Goal: Task Accomplishment & Management: Manage account settings

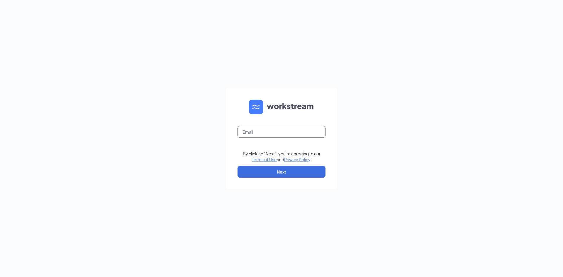
click at [251, 132] on input "text" at bounding box center [282, 132] width 88 height 12
type input "hkelsch22@gmail.com"
click at [295, 176] on button "Next" at bounding box center [282, 172] width 88 height 12
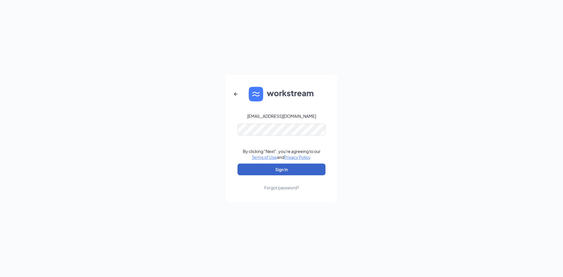
click at [284, 170] on button "Sign In" at bounding box center [282, 170] width 88 height 12
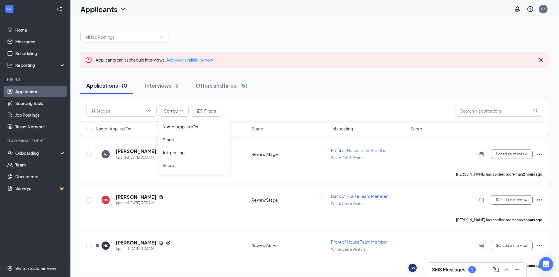
click at [207, 118] on div "Name · Applied On Stage Job posting Score" at bounding box center [194, 146] width 70 height 56
click at [208, 113] on button "Filters" at bounding box center [206, 111] width 30 height 12
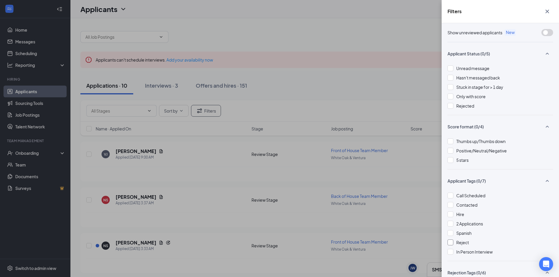
click at [462, 242] on span "Reject" at bounding box center [462, 242] width 13 height 5
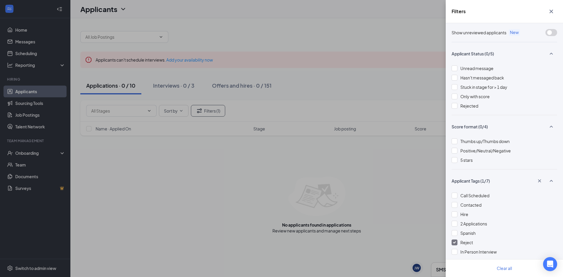
click at [552, 5] on div "Filters" at bounding box center [504, 11] width 117 height 23
click at [552, 9] on icon "Cross" at bounding box center [551, 11] width 7 height 7
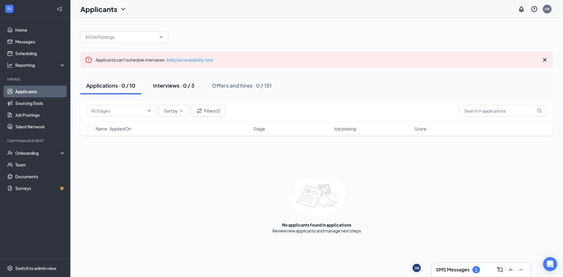
click at [156, 82] on button "Interviews · 0 / 3" at bounding box center [173, 86] width 53 height 18
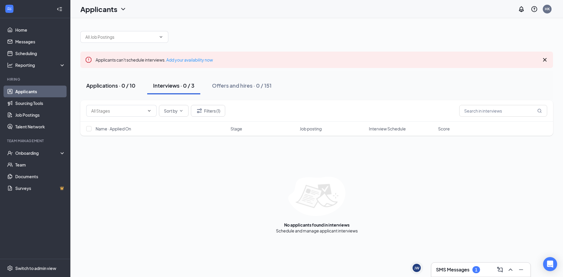
click at [95, 82] on div "Applications · 0 / 10" at bounding box center [110, 85] width 49 height 7
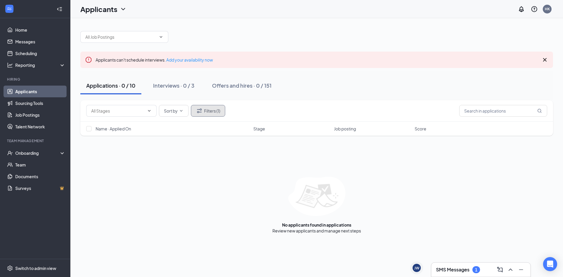
click at [209, 109] on button "Filters (1)" at bounding box center [208, 111] width 34 height 12
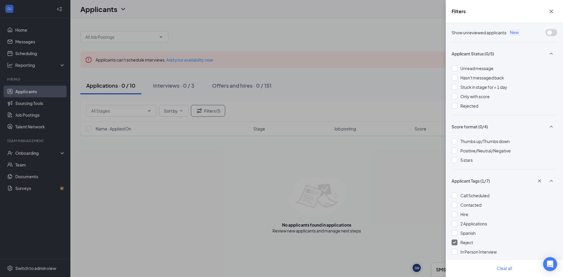
click at [462, 245] on span "Reject" at bounding box center [467, 242] width 13 height 5
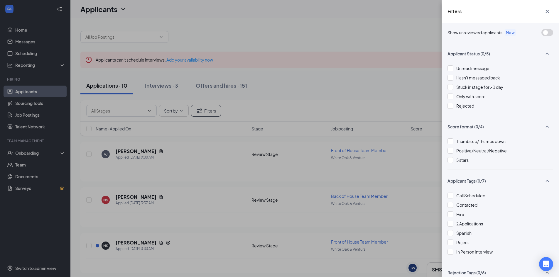
click at [550, 14] on icon "Cross" at bounding box center [547, 11] width 7 height 7
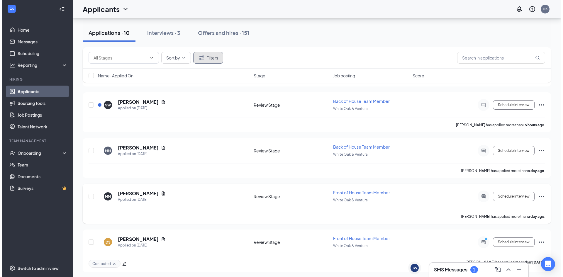
scroll to position [329, 0]
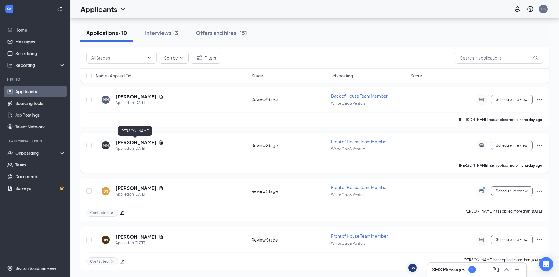
click at [131, 141] on h5 "[PERSON_NAME]" at bounding box center [136, 142] width 41 height 6
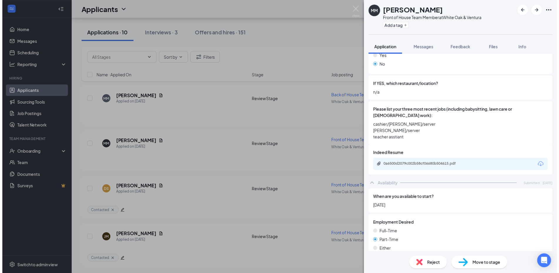
scroll to position [235, 0]
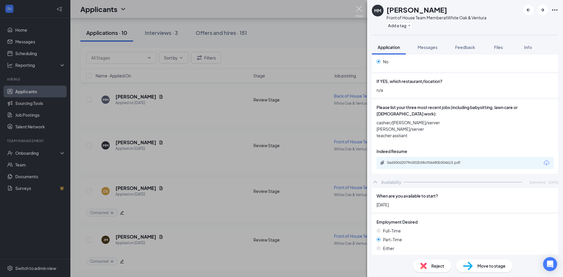
click at [361, 8] on img at bounding box center [359, 11] width 7 height 11
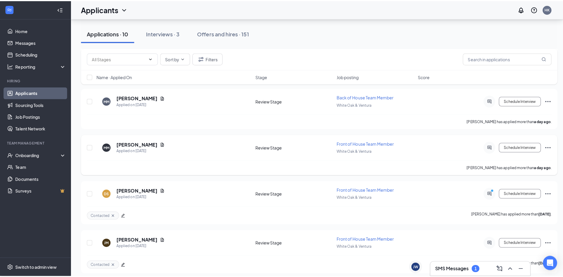
scroll to position [271, 0]
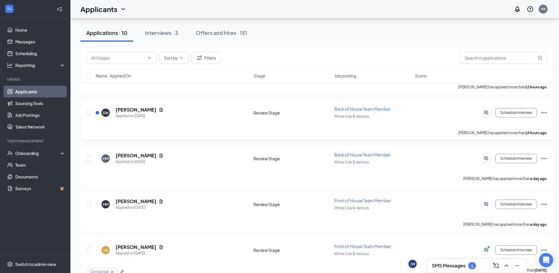
click at [139, 109] on h5 "[PERSON_NAME]" at bounding box center [136, 110] width 41 height 6
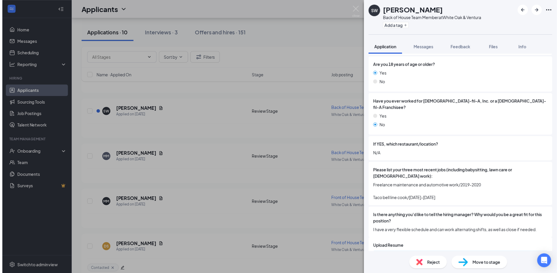
scroll to position [176, 0]
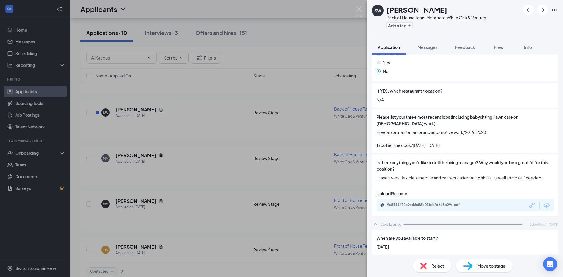
click at [363, 8] on div "SW [PERSON_NAME] Back of House Team Member at [GEOGRAPHIC_DATA] & Ventura Add a…" at bounding box center [281, 138] width 563 height 277
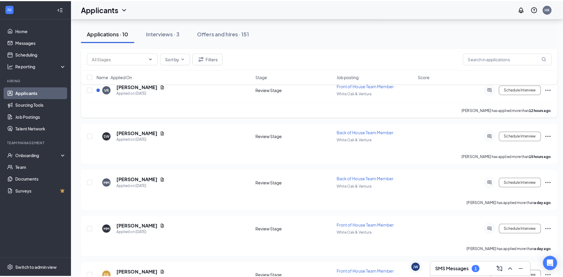
scroll to position [212, 0]
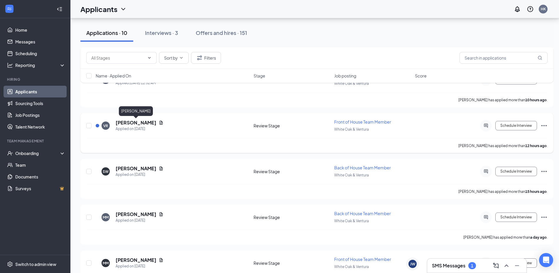
click at [146, 125] on h5 "[PERSON_NAME]" at bounding box center [136, 122] width 41 height 6
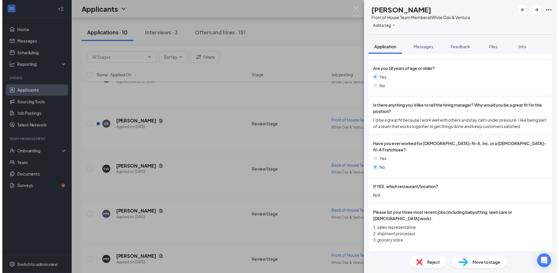
scroll to position [117, 0]
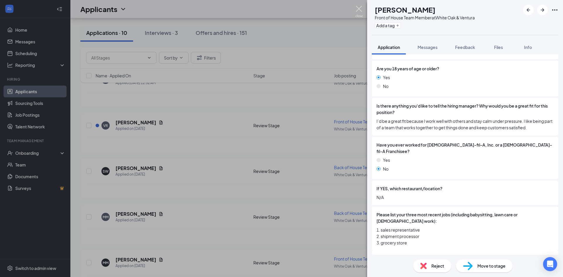
click at [356, 12] on img at bounding box center [359, 11] width 7 height 11
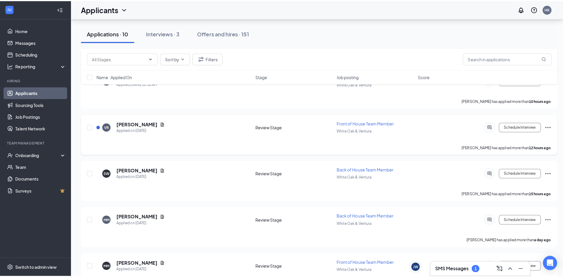
scroll to position [153, 0]
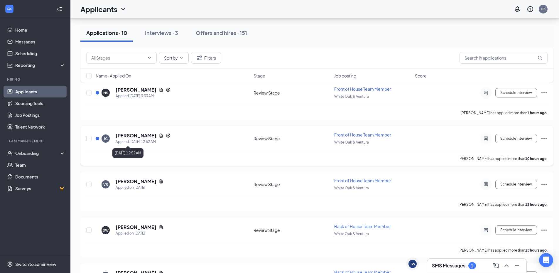
click at [124, 137] on h5 "[PERSON_NAME]" at bounding box center [136, 135] width 41 height 6
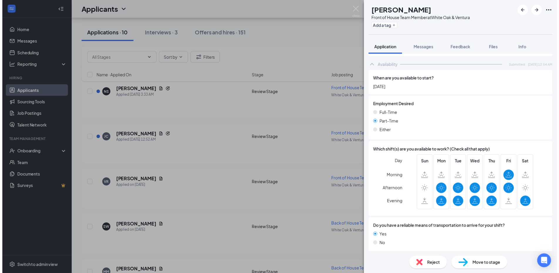
scroll to position [355, 0]
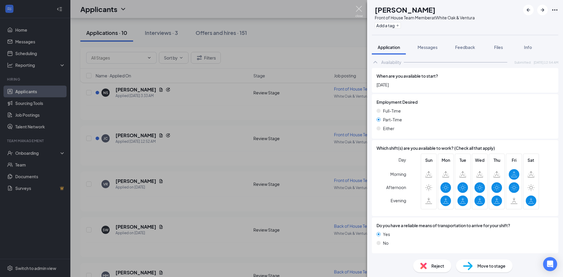
click at [361, 8] on img at bounding box center [359, 11] width 7 height 11
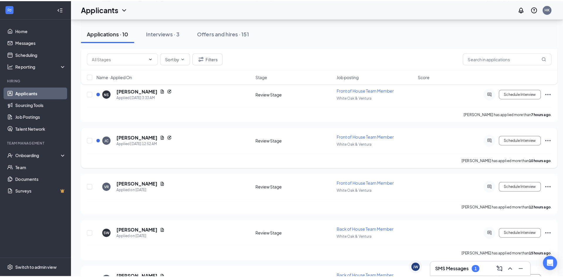
scroll to position [124, 0]
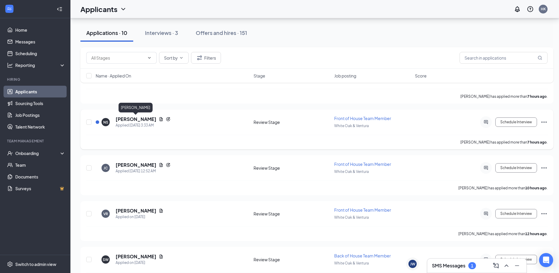
click at [140, 117] on h5 "[PERSON_NAME]" at bounding box center [136, 119] width 41 height 6
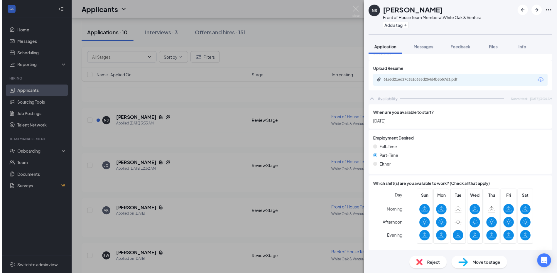
scroll to position [355, 0]
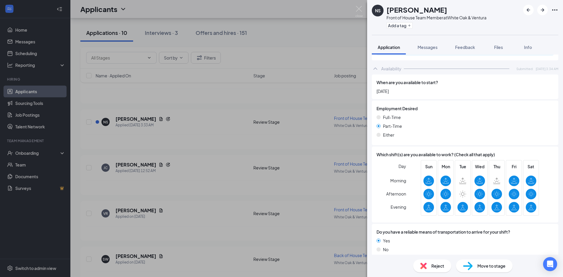
click at [360, 9] on img at bounding box center [359, 11] width 7 height 11
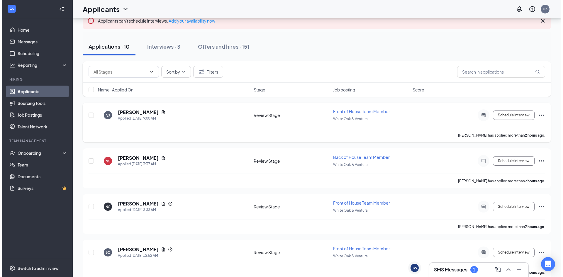
scroll to position [36, 0]
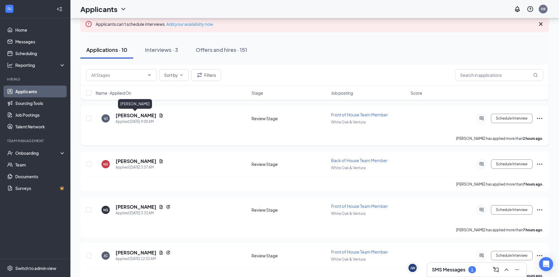
click at [126, 117] on h5 "[PERSON_NAME]" at bounding box center [136, 115] width 41 height 6
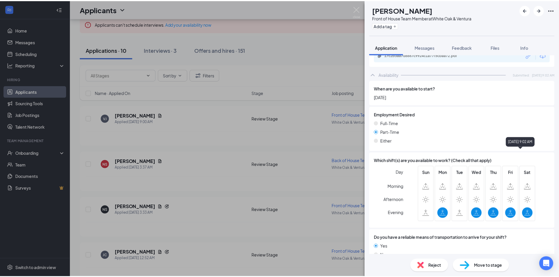
scroll to position [325, 0]
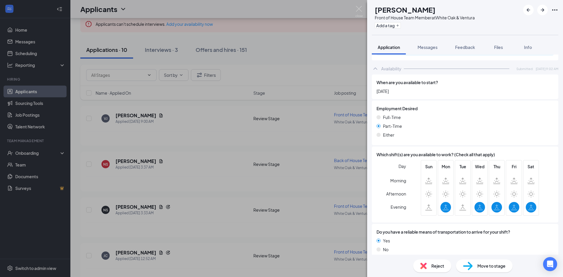
click at [364, 7] on div "[PERSON_NAME] Front of House Team Member at [GEOGRAPHIC_DATA] & Ventura Add a t…" at bounding box center [281, 138] width 563 height 277
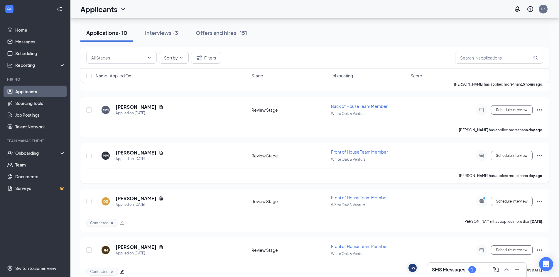
scroll to position [329, 0]
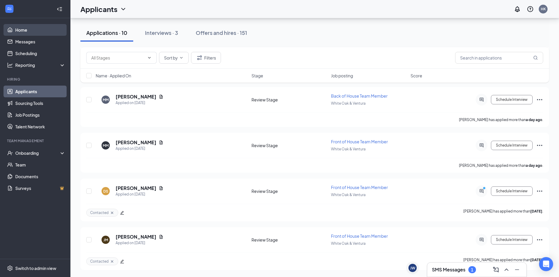
click at [30, 35] on link "Home" at bounding box center [40, 30] width 50 height 12
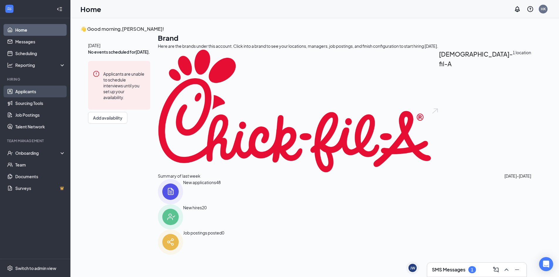
click at [15, 94] on link "Applicants" at bounding box center [40, 92] width 50 height 12
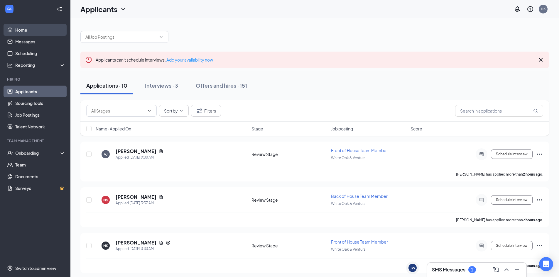
click at [23, 35] on link "Home" at bounding box center [40, 30] width 50 height 12
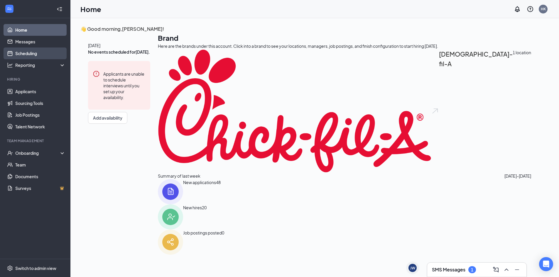
click at [29, 50] on link "Scheduling" at bounding box center [40, 54] width 50 height 12
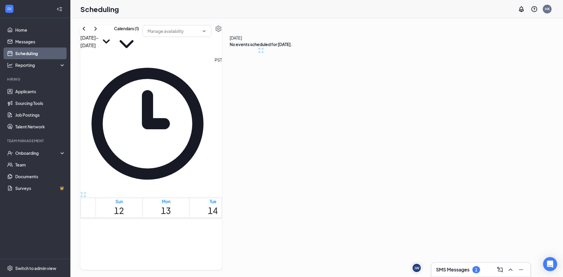
scroll to position [288, 0]
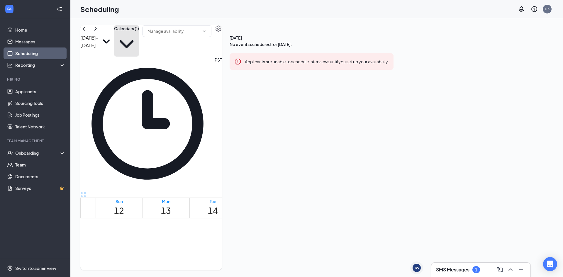
click at [139, 36] on button "Calendars (1)" at bounding box center [126, 40] width 25 height 31
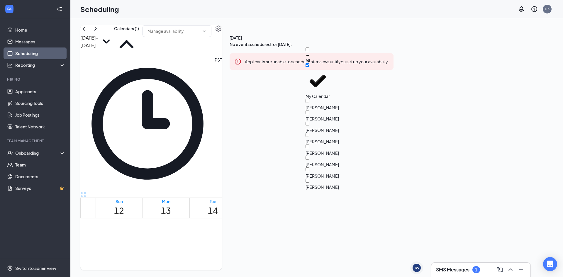
click at [347, 54] on div "All" at bounding box center [332, 56] width 53 height 16
checkbox input "true"
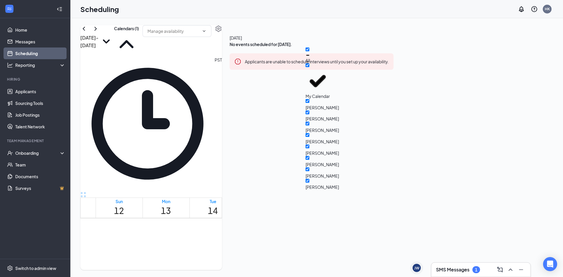
checkbox input "true"
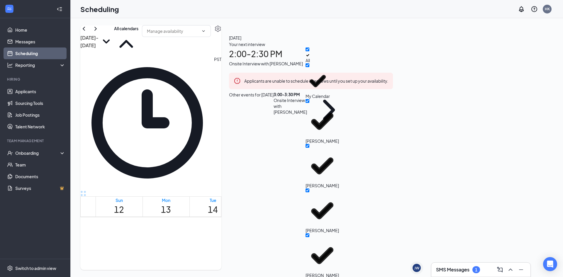
click at [222, 38] on div "[DATE] - [DATE] All calendars" at bounding box center [150, 40] width 141 height 31
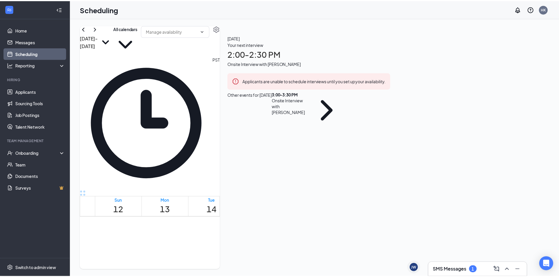
scroll to position [494, 0]
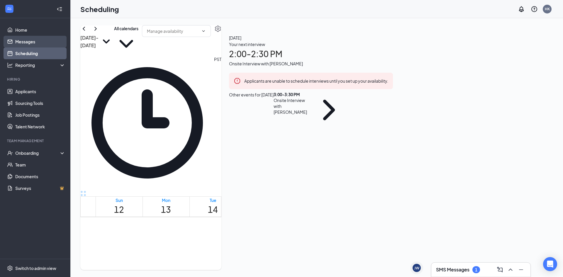
click at [15, 41] on link "Messages" at bounding box center [40, 42] width 50 height 12
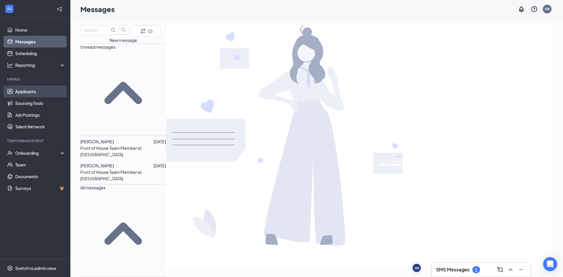
click at [31, 92] on link "Applicants" at bounding box center [40, 92] width 50 height 12
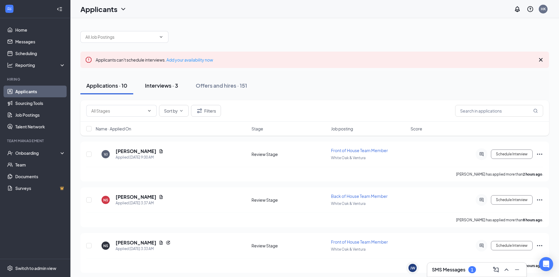
click at [161, 88] on div "Interviews · 3" at bounding box center [161, 85] width 33 height 7
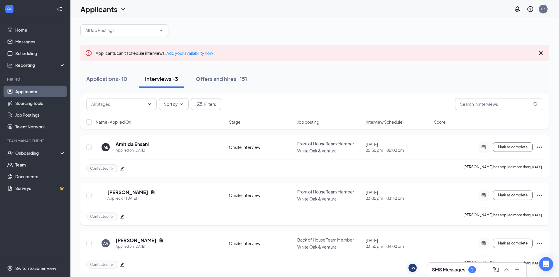
scroll to position [8, 0]
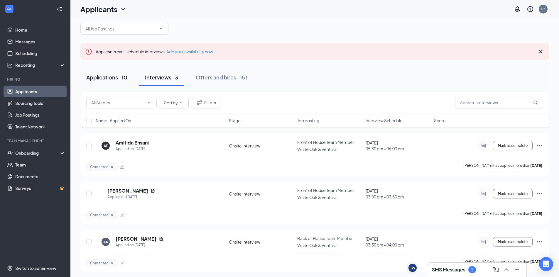
click at [119, 79] on div "Applications · 10" at bounding box center [106, 77] width 41 height 7
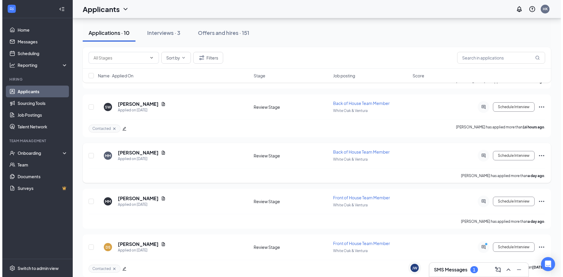
scroll to position [332, 0]
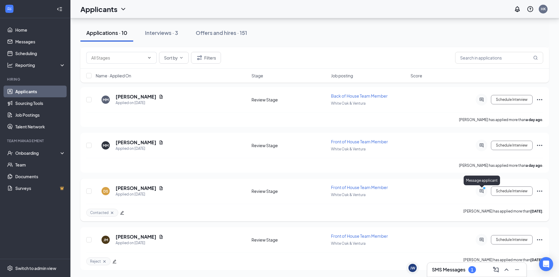
click at [483, 192] on icon "ActiveChat" at bounding box center [481, 191] width 7 height 5
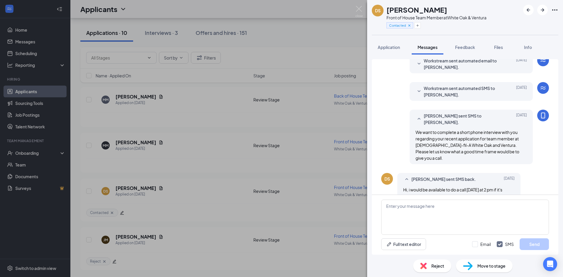
scroll to position [98, 0]
click at [528, 9] on icon "ArrowLeftNew" at bounding box center [529, 10] width 4 height 4
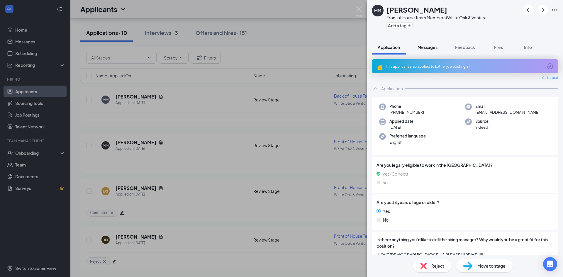
click at [433, 49] on span "Messages" at bounding box center [428, 47] width 20 height 5
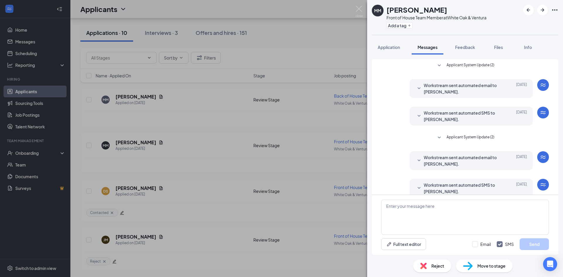
scroll to position [9, 0]
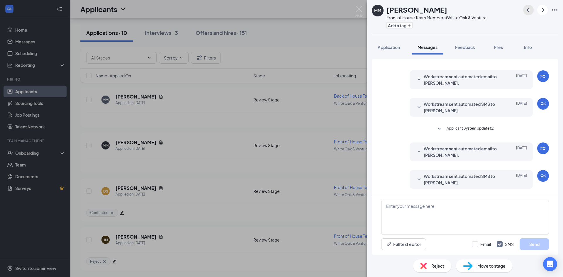
click at [526, 13] on icon "ArrowLeftNew" at bounding box center [528, 9] width 7 height 7
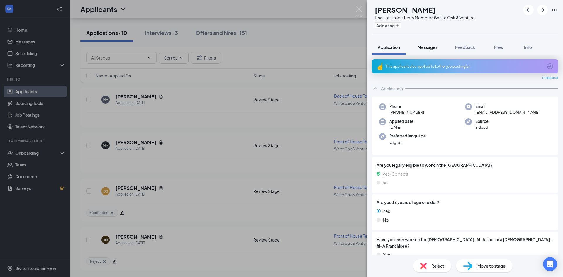
click at [418, 47] on span "Messages" at bounding box center [428, 47] width 20 height 5
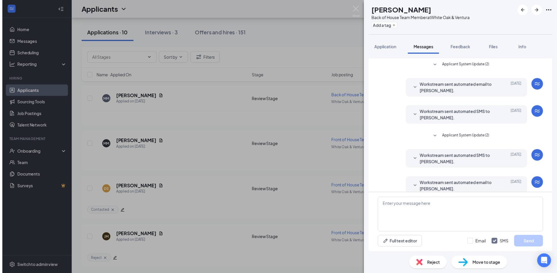
scroll to position [9, 0]
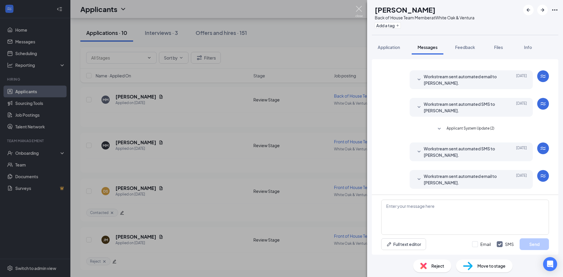
click at [362, 11] on img at bounding box center [359, 11] width 7 height 11
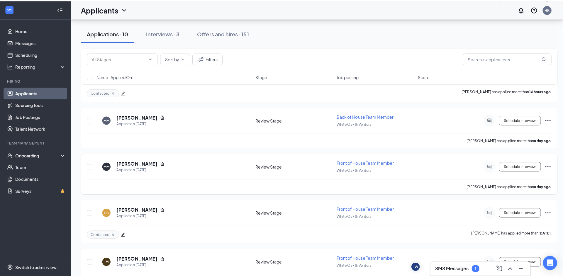
scroll to position [303, 0]
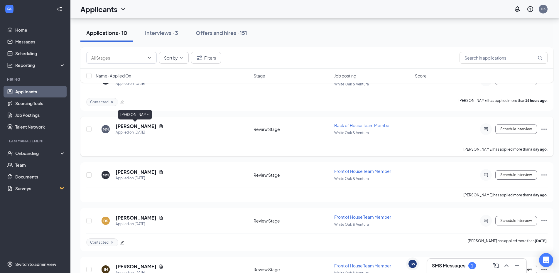
click at [141, 126] on h5 "[PERSON_NAME]" at bounding box center [136, 126] width 41 height 6
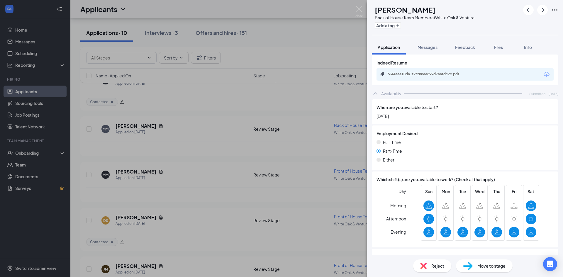
scroll to position [348, 0]
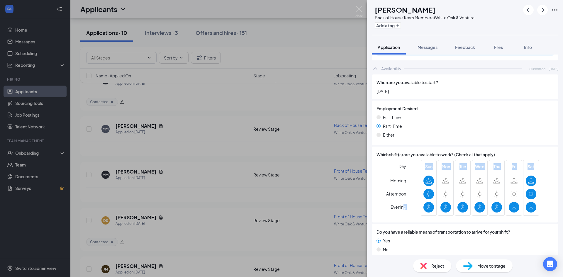
drag, startPoint x: 404, startPoint y: 199, endPoint x: 532, endPoint y: 198, distance: 128.2
click at [532, 198] on div "Day Morning Afternoon Evening Sun Mon Tue Wed Thu Fri Sat" at bounding box center [465, 189] width 177 height 58
click at [547, 197] on div "Day Morning Afternoon Evening Sun Mon Tue Wed Thu Fri Sat" at bounding box center [465, 189] width 177 height 58
drag, startPoint x: 547, startPoint y: 197, endPoint x: 410, endPoint y: 180, distance: 137.8
click at [410, 180] on div "Day Morning Afternoon Evening Sun Mon Tue Wed Thu Fri Sat" at bounding box center [465, 189] width 177 height 58
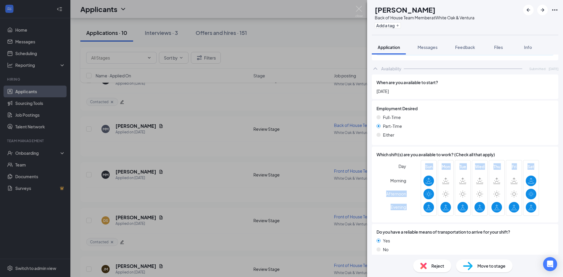
click at [373, 185] on div "Which shift(s) are you available to work? (Check all that apply) Day Morning Af…" at bounding box center [465, 185] width 187 height 76
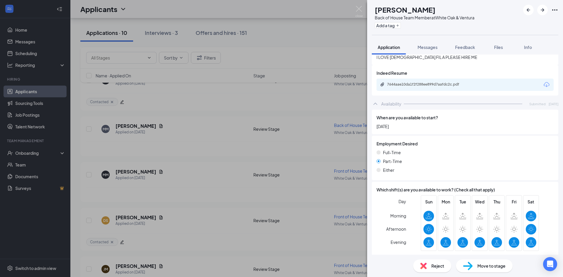
scroll to position [172, 0]
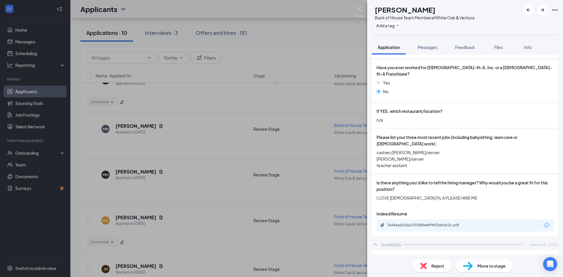
click at [429, 267] on div "Reject" at bounding box center [432, 266] width 38 height 13
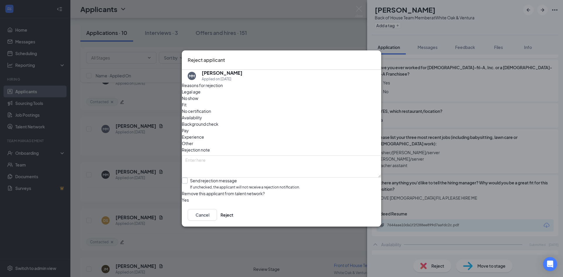
click at [208, 178] on input "Send rejection message If unchecked, the applicant will not receive a rejection…" at bounding box center [241, 184] width 118 height 13
checkbox input "true"
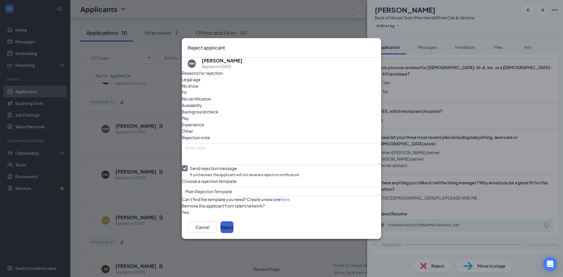
click at [234, 233] on button "Reject" at bounding box center [227, 228] width 13 height 12
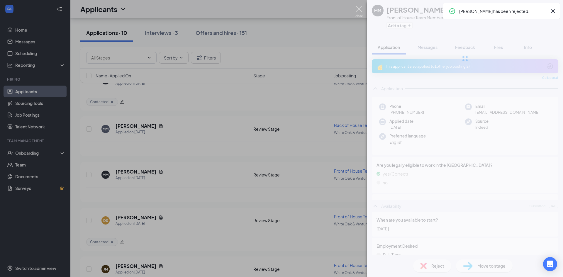
click at [359, 12] on img at bounding box center [359, 11] width 7 height 11
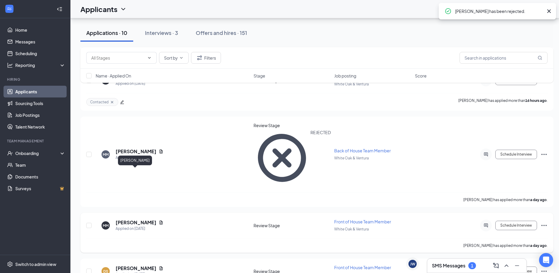
click at [131, 219] on h5 "[PERSON_NAME]" at bounding box center [136, 222] width 41 height 6
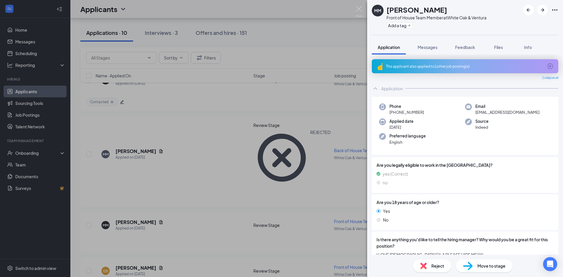
click at [433, 261] on div "Reject" at bounding box center [432, 266] width 38 height 13
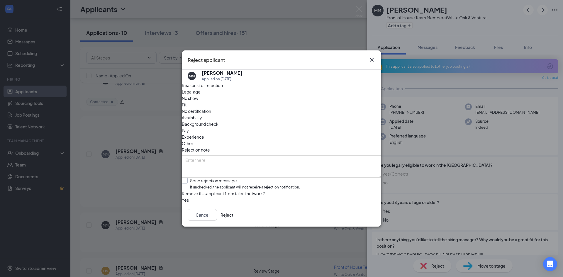
click at [226, 178] on input "Send rejection message If unchecked, the applicant will not receive a rejection…" at bounding box center [241, 184] width 118 height 13
checkbox input "true"
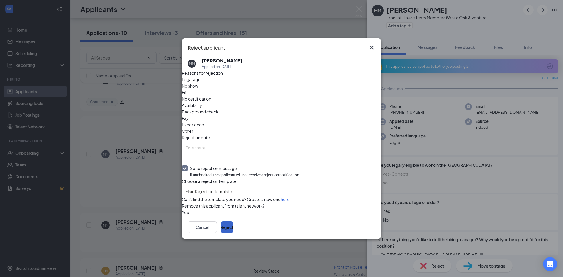
click at [234, 233] on button "Reject" at bounding box center [227, 228] width 13 height 12
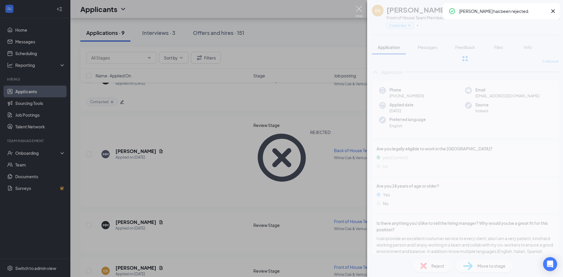
click at [361, 11] on img at bounding box center [359, 11] width 7 height 11
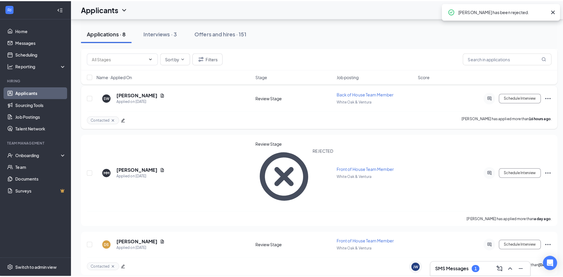
scroll to position [228, 0]
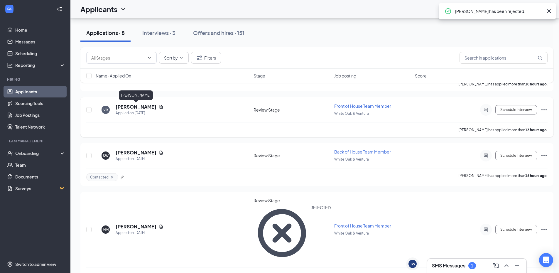
click at [144, 106] on h5 "[PERSON_NAME]" at bounding box center [136, 107] width 41 height 6
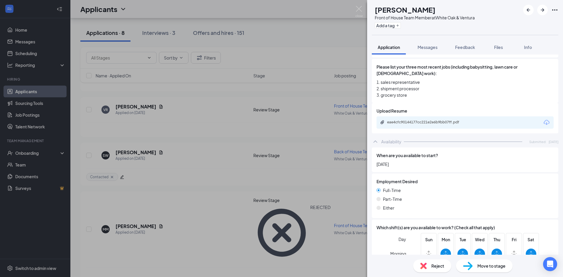
scroll to position [338, 0]
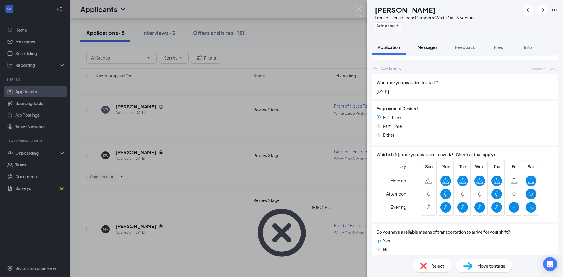
click at [429, 50] on span "Messages" at bounding box center [428, 47] width 20 height 5
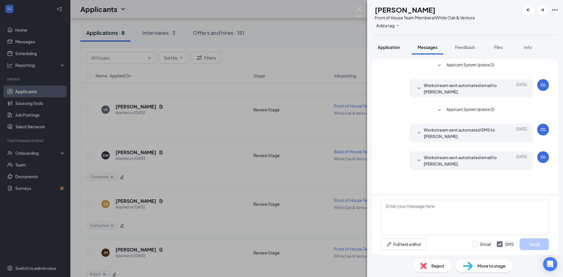
click at [400, 47] on span "Application" at bounding box center [389, 47] width 22 height 5
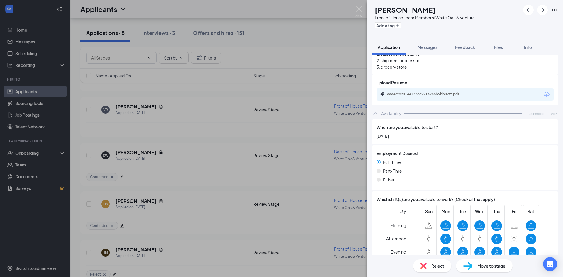
scroll to position [338, 0]
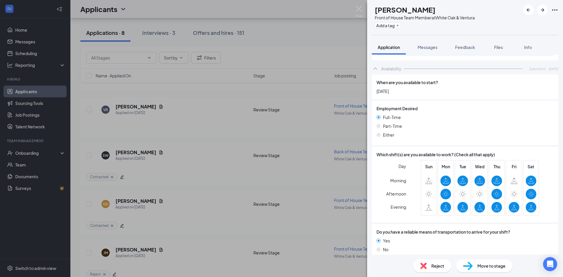
click at [356, 4] on div "VR vanessa rodriguez Front of House Team Member at White Oak & Ventura Add a ta…" at bounding box center [281, 138] width 563 height 277
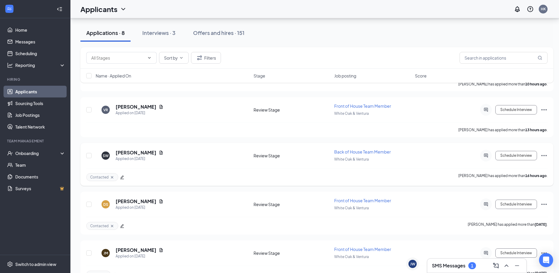
click at [481, 153] on div at bounding box center [486, 156] width 12 height 12
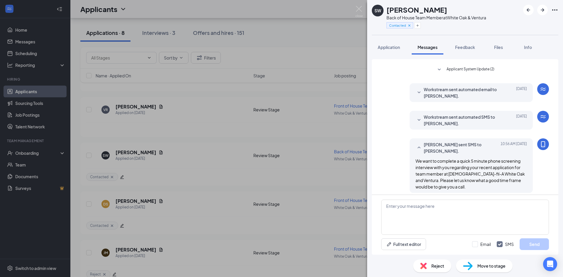
scroll to position [45, 0]
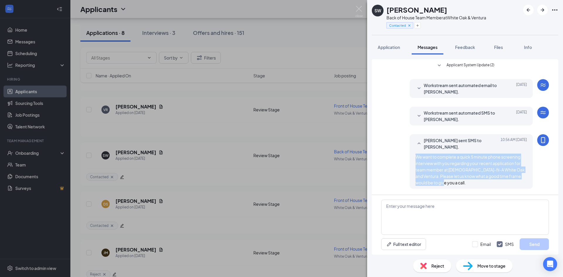
drag, startPoint x: 455, startPoint y: 183, endPoint x: 410, endPoint y: 155, distance: 53.5
click at [410, 155] on div "Richmond Perez sent SMS to Steven Watson. Today 10:56 AM We want to complete a …" at bounding box center [471, 161] width 123 height 55
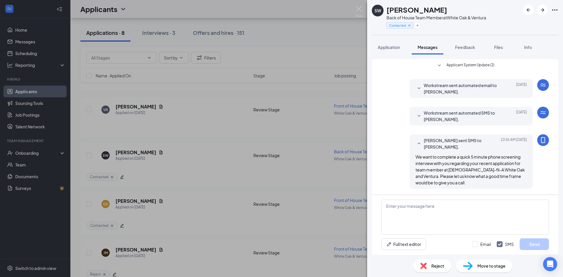
click at [393, 84] on div "Workstream sent automated email to Steven Watson. Oct 14 Hi Steven, Thank you f…" at bounding box center [465, 90] width 168 height 22
click at [360, 12] on img at bounding box center [359, 11] width 7 height 11
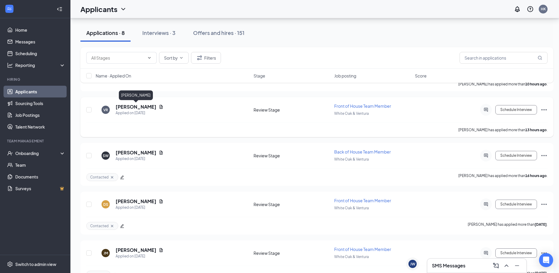
click at [144, 106] on h5 "[PERSON_NAME]" at bounding box center [136, 107] width 41 height 6
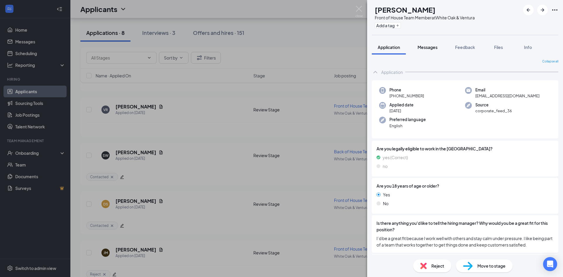
click at [428, 45] on span "Messages" at bounding box center [428, 47] width 20 height 5
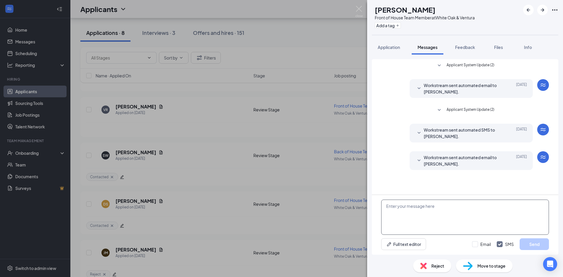
click at [453, 212] on textarea at bounding box center [465, 217] width 168 height 35
paste textarea "We want to complete a quick 5 minute phone screening interview with you regardi…"
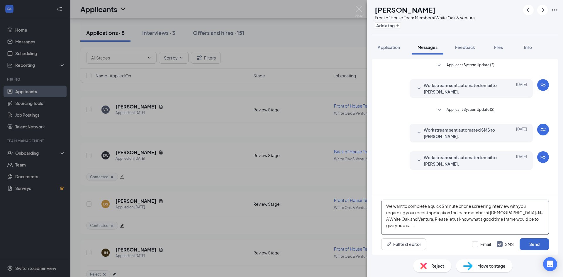
type textarea "We want to complete a quick 5 minute phone screening interview with you regardi…"
click at [538, 242] on button "Send" at bounding box center [534, 245] width 29 height 12
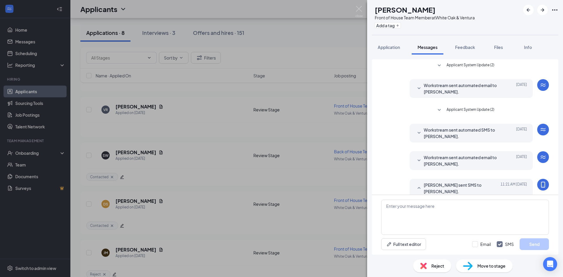
click at [402, 22] on div "Add a tag" at bounding box center [425, 26] width 100 height 10
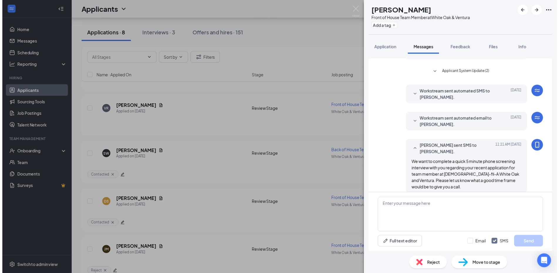
scroll to position [45, 0]
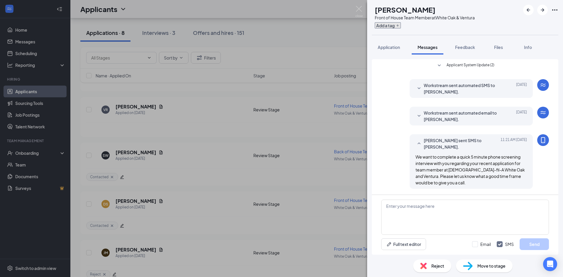
click at [401, 26] on button "Add a tag" at bounding box center [388, 25] width 26 height 6
click at [413, 51] on input "Contacted" at bounding box center [400, 48] width 27 height 6
checkbox input "true"
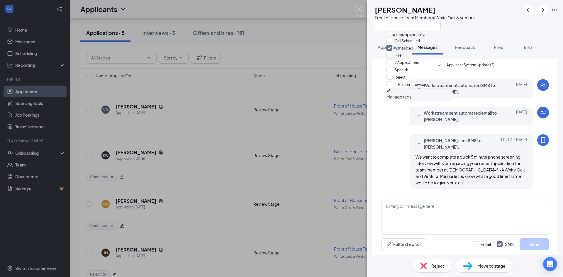
click at [374, 152] on div "Applicant System Update (2) Workstream sent automated email to vanessa rodrigue…" at bounding box center [465, 127] width 187 height 136
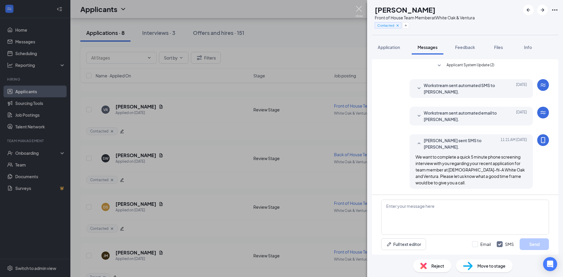
click at [361, 10] on img at bounding box center [359, 11] width 7 height 11
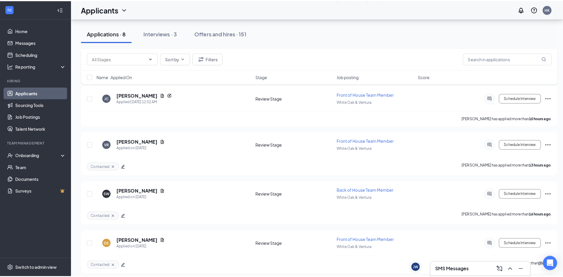
scroll to position [169, 0]
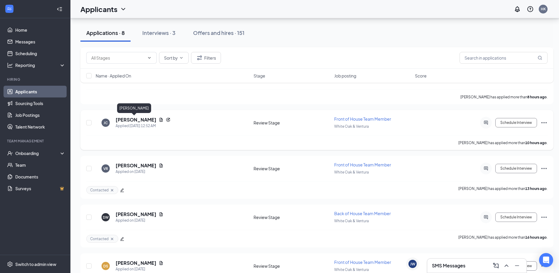
click at [141, 118] on h5 "[PERSON_NAME]" at bounding box center [136, 120] width 41 height 6
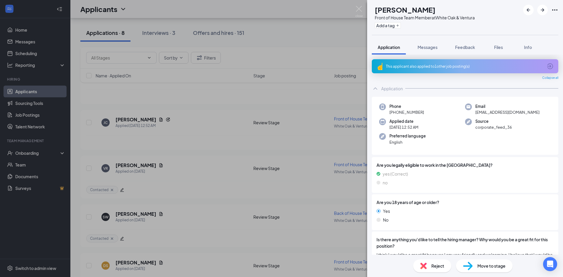
scroll to position [88, 0]
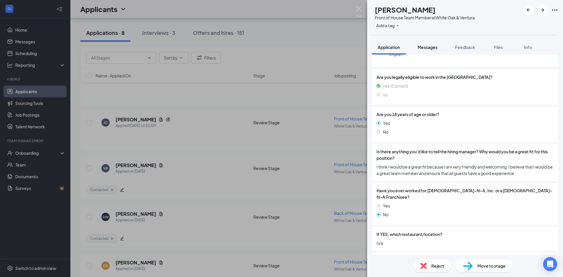
click at [430, 44] on button "Messages" at bounding box center [428, 47] width 32 height 15
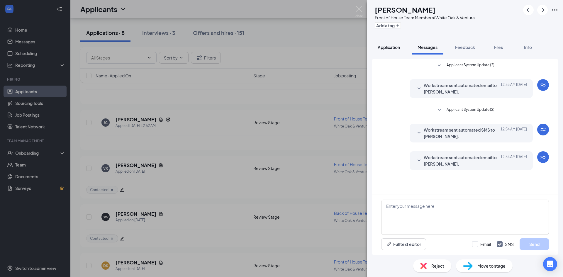
click at [401, 51] on button "Application" at bounding box center [389, 47] width 34 height 15
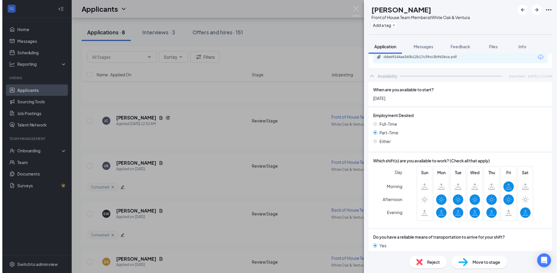
scroll to position [355, 0]
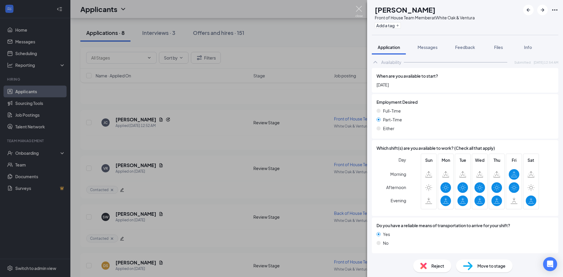
click at [363, 11] on img at bounding box center [359, 11] width 7 height 11
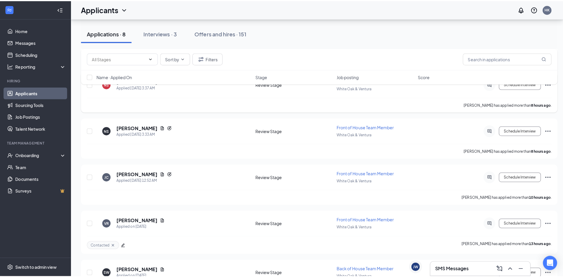
scroll to position [110, 0]
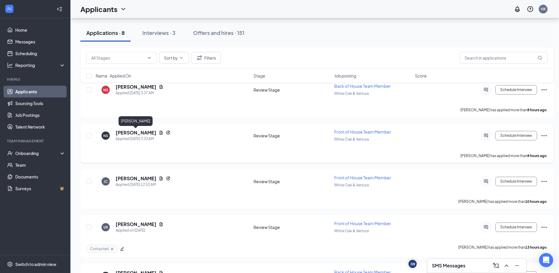
click at [138, 131] on h5 "[PERSON_NAME]" at bounding box center [136, 132] width 41 height 6
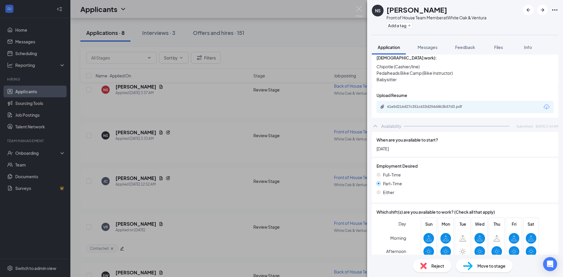
scroll to position [352, 0]
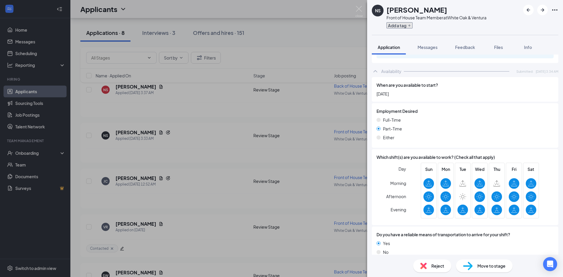
click at [406, 25] on button "Add a tag" at bounding box center [400, 25] width 26 height 6
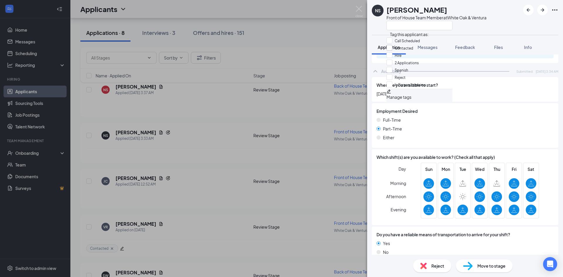
click at [399, 51] on input "Contacted" at bounding box center [400, 48] width 27 height 6
checkbox input "true"
click at [482, 91] on span "[DATE]" at bounding box center [465, 94] width 177 height 6
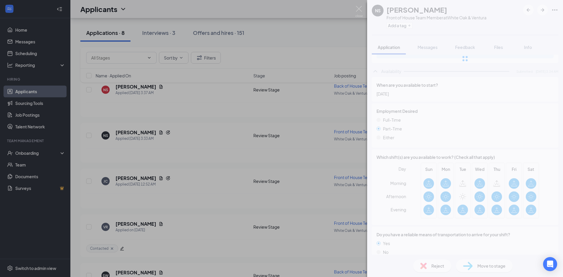
click at [426, 50] on span "Messages" at bounding box center [428, 47] width 20 height 5
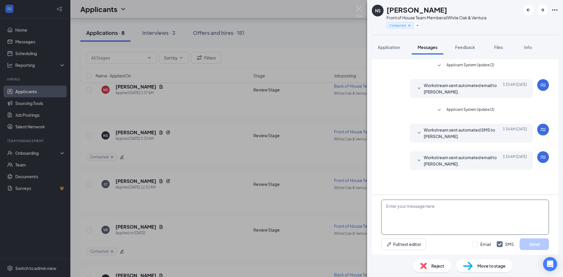
click at [436, 229] on textarea at bounding box center [465, 217] width 168 height 35
paste textarea "We want to complete a quick 5 minute phone screening interview with you regardi…"
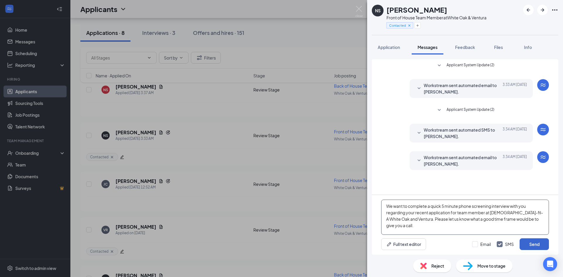
type textarea "We want to complete a quick 5 minute phone screening interview with you regardi…"
click at [529, 243] on button "Send" at bounding box center [534, 245] width 29 height 12
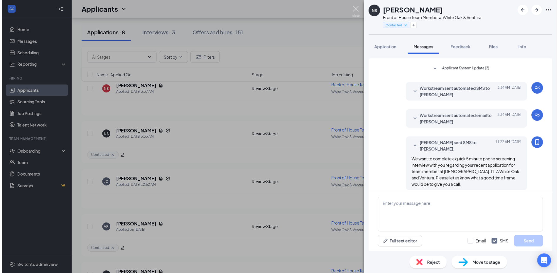
scroll to position [45, 0]
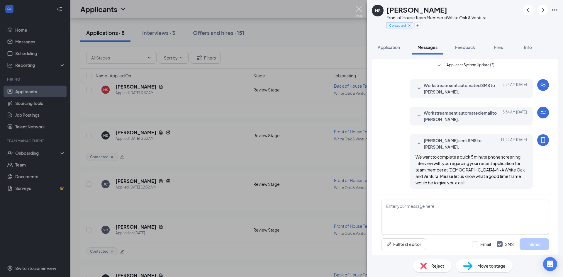
click at [358, 12] on img at bounding box center [359, 11] width 7 height 11
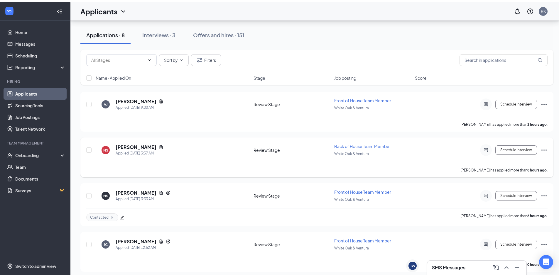
scroll to position [52, 0]
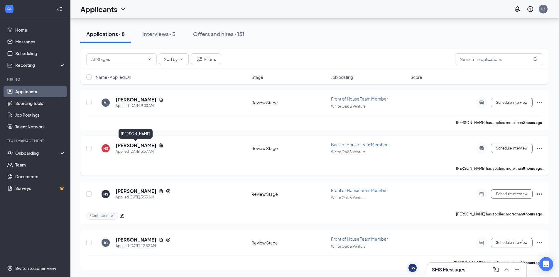
click at [132, 145] on h5 "[PERSON_NAME]" at bounding box center [136, 145] width 41 height 6
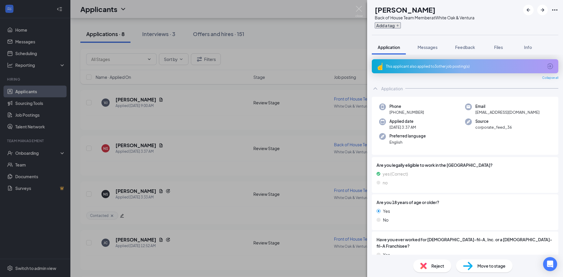
click at [401, 26] on button "Add a tag" at bounding box center [388, 25] width 26 height 6
click at [413, 51] on input "Contacted" at bounding box center [400, 48] width 27 height 6
checkbox input "true"
click at [415, 66] on input "2 Applications" at bounding box center [403, 62] width 32 height 6
checkbox input "true"
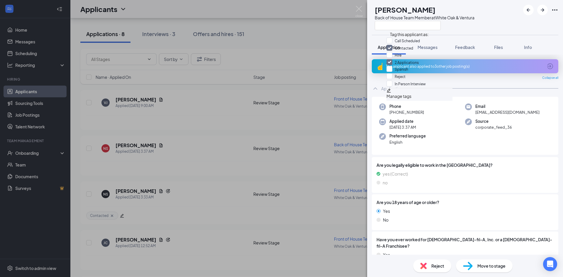
click at [427, 157] on div "Phone +1 (747) 241-4780 Email nalayahsprague@gmail.com Applied date Today 3:37 …" at bounding box center [465, 257] width 187 height 321
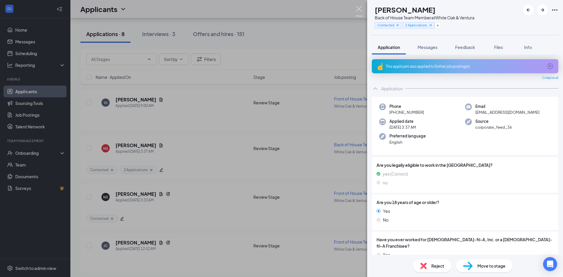
click at [359, 10] on img at bounding box center [359, 11] width 7 height 11
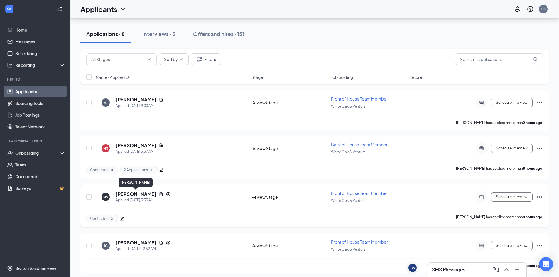
click at [147, 192] on h5 "[PERSON_NAME]" at bounding box center [136, 194] width 41 height 6
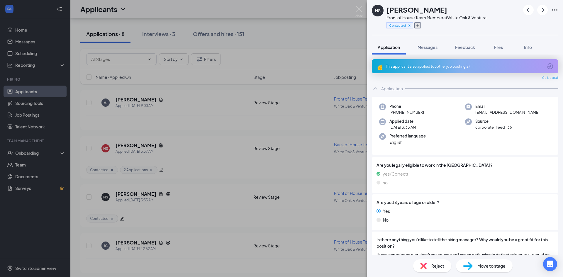
click at [416, 26] on button "button" at bounding box center [418, 25] width 6 height 6
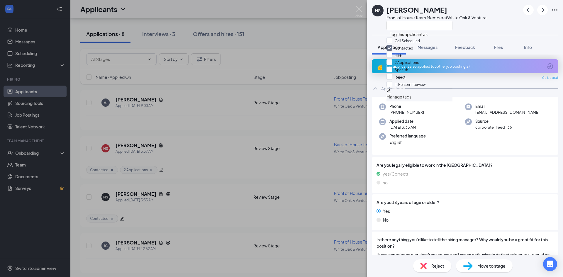
click at [431, 67] on div "2 Applications" at bounding box center [420, 62] width 66 height 7
checkbox input "true"
click at [430, 144] on div "Preferred language English" at bounding box center [422, 139] width 86 height 12
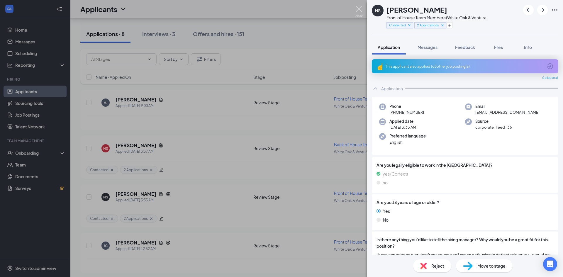
click at [362, 7] on img at bounding box center [359, 11] width 7 height 11
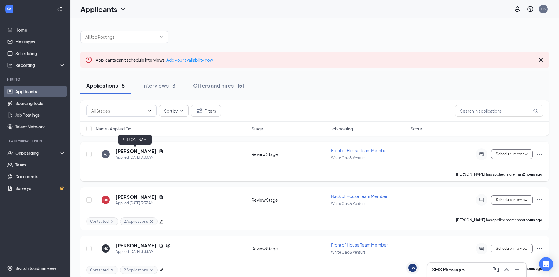
click at [145, 149] on h5 "[PERSON_NAME]" at bounding box center [136, 151] width 41 height 6
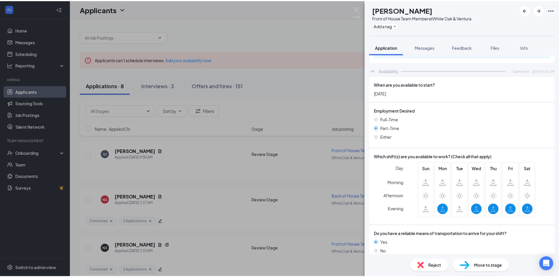
scroll to position [325, 0]
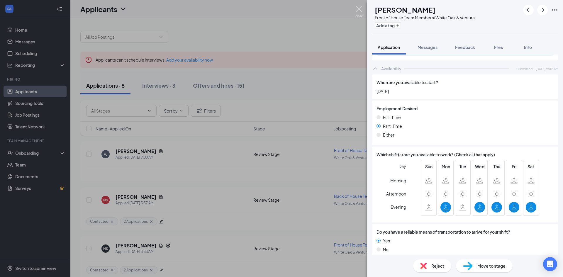
click at [359, 9] on img at bounding box center [359, 11] width 7 height 11
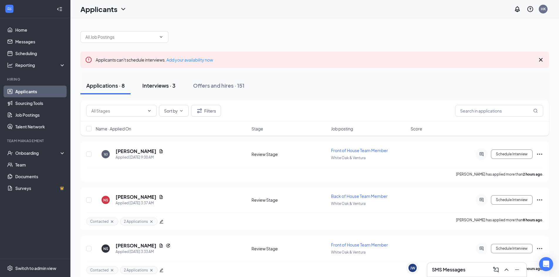
click at [152, 88] on div "Interviews · 3" at bounding box center [158, 85] width 33 height 7
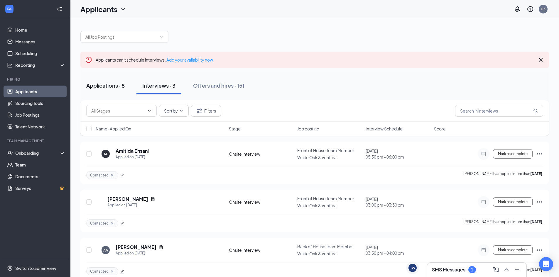
click at [105, 86] on div "Applications · 8" at bounding box center [105, 85] width 38 height 7
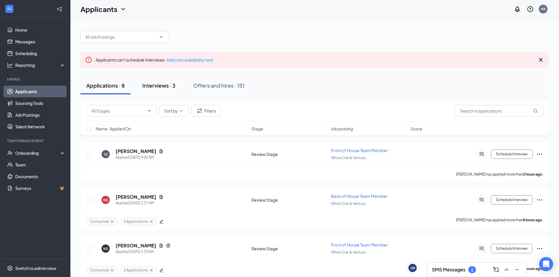
click at [142, 85] on button "Interviews · 3" at bounding box center [158, 86] width 45 height 18
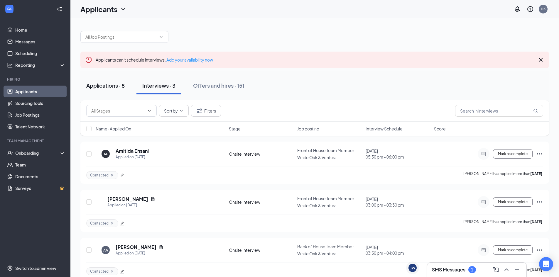
click at [109, 90] on button "Applications · 8" at bounding box center [105, 86] width 50 height 18
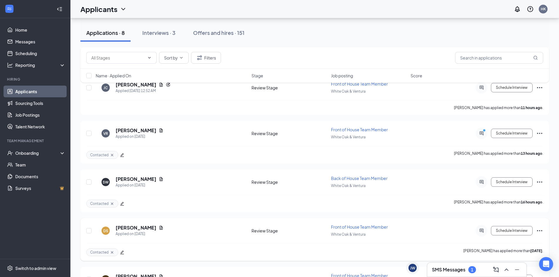
scroll to position [249, 0]
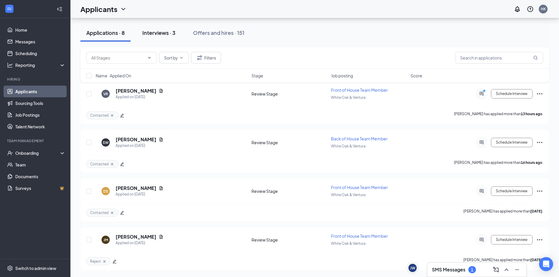
click at [171, 38] on button "Interviews · 3" at bounding box center [158, 33] width 45 height 18
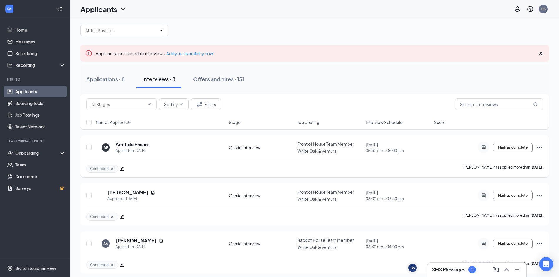
scroll to position [8, 0]
